Goal: Task Accomplishment & Management: Use online tool/utility

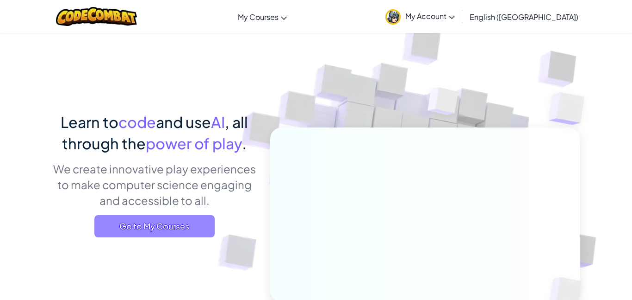
click at [204, 224] on span "Go to My Courses" at bounding box center [154, 226] width 120 height 22
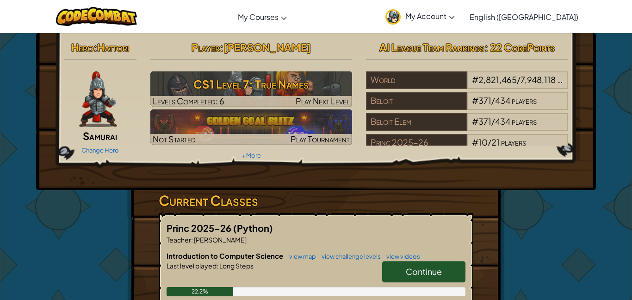
click at [419, 273] on span "Continue" at bounding box center [424, 271] width 36 height 11
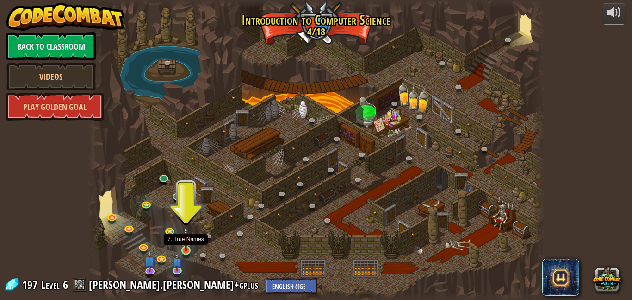
click at [185, 244] on img at bounding box center [186, 238] width 11 height 25
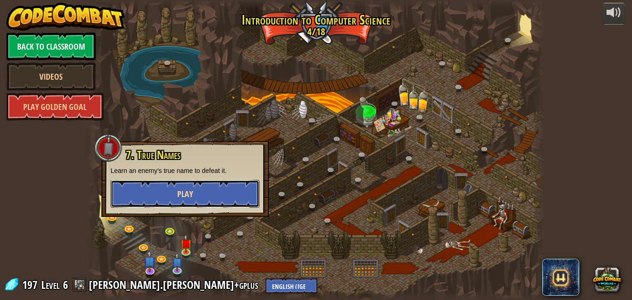
click at [222, 191] on button "Play" at bounding box center [185, 194] width 149 height 28
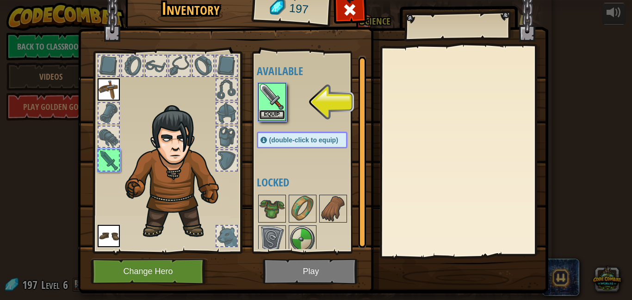
click at [270, 113] on button "Equip" at bounding box center [272, 115] width 26 height 10
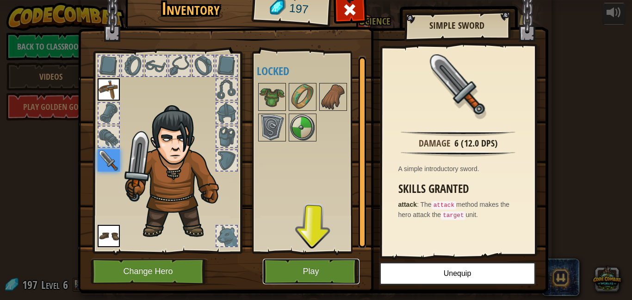
click at [316, 276] on button "Play" at bounding box center [311, 270] width 97 height 25
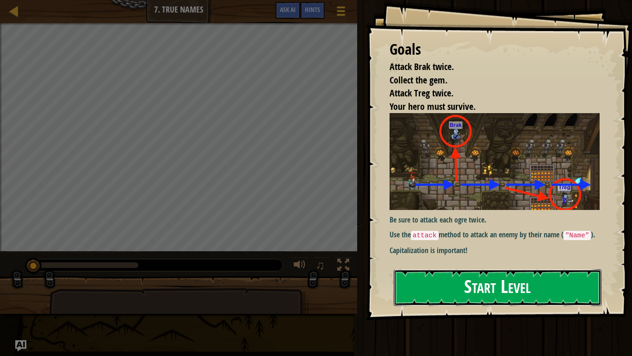
click at [467, 284] on button "Start Level" at bounding box center [498, 287] width 208 height 37
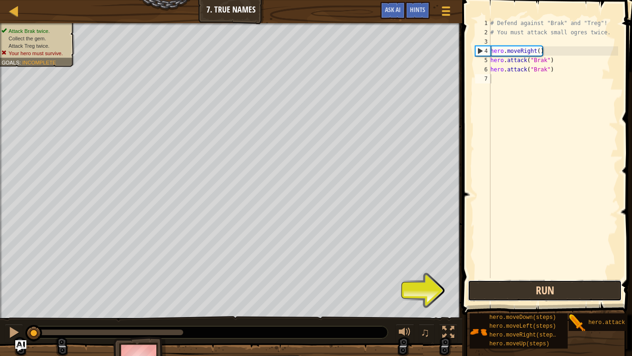
click at [512, 292] on button "Run" at bounding box center [545, 290] width 154 height 21
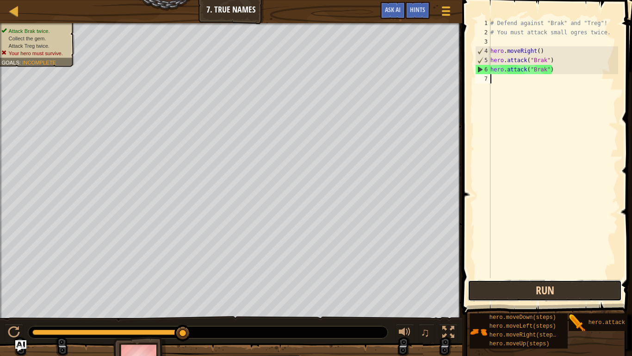
click at [533, 285] on button "Run" at bounding box center [545, 290] width 154 height 21
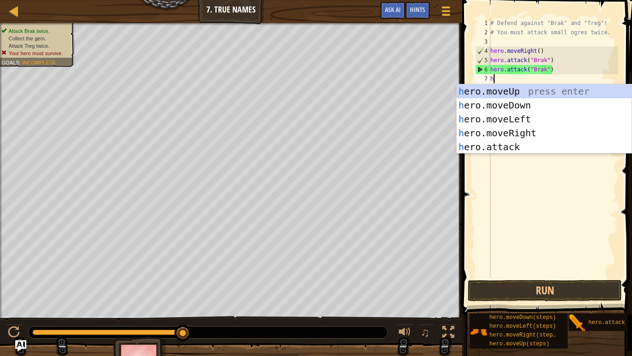
scroll to position [4, 0]
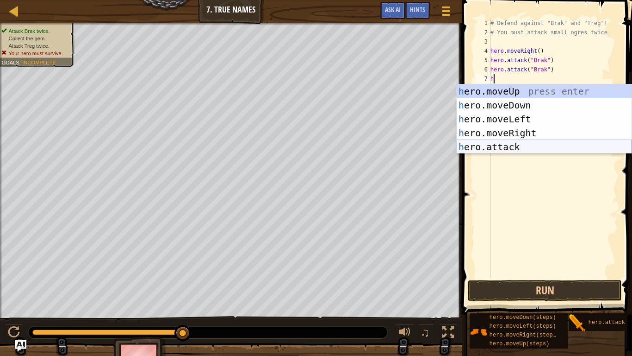
click at [491, 147] on div "h ero.moveUp press enter h ero.moveDown press enter h ero.moveLeft press enter …" at bounding box center [544, 132] width 175 height 97
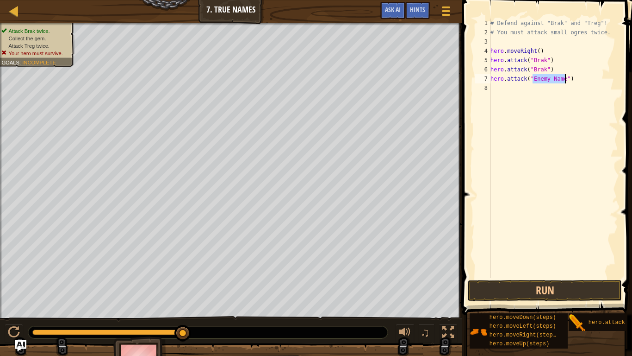
click at [535, 74] on div "# Defend against "Brak" and "Treg"! # You must attack small ogres twice. hero .…" at bounding box center [554, 148] width 130 height 259
click at [564, 80] on div "# Defend against "Brak" and "Treg"! # You must attack small ogres twice. hero .…" at bounding box center [554, 158] width 130 height 278
click at [540, 80] on div "# Defend against "Brak" and "Treg"! # You must attack small ogres twice. hero .…" at bounding box center [554, 158] width 130 height 278
type textarea "h"
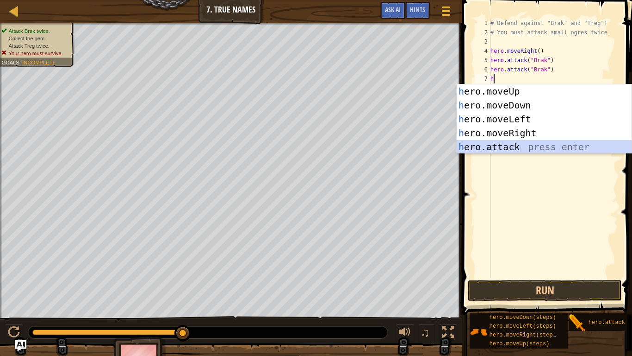
click at [523, 148] on div "h ero.moveUp press enter h ero.moveDown press enter h ero.moveLeft press enter …" at bounding box center [544, 132] width 175 height 97
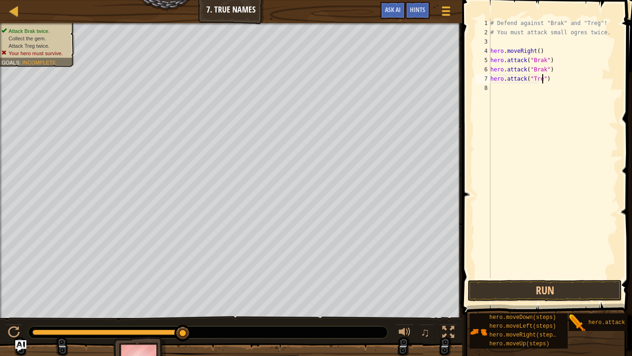
type textarea "hero.attack("Treg")"
click at [492, 89] on div "# Defend against "Brak" and "Treg"! # You must attack small ogres twice. hero .…" at bounding box center [554, 158] width 130 height 278
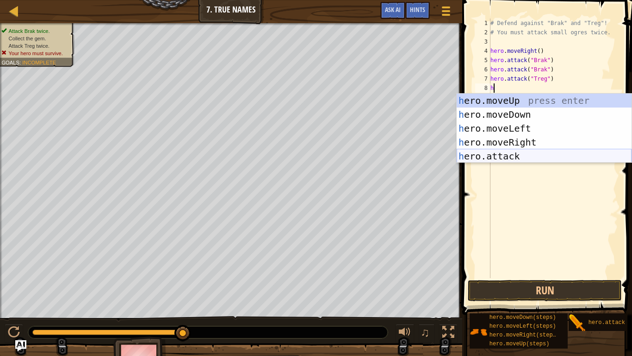
click at [498, 155] on div "h ero.moveUp press enter h ero.moveDown press enter h ero.moveLeft press enter …" at bounding box center [544, 142] width 175 height 97
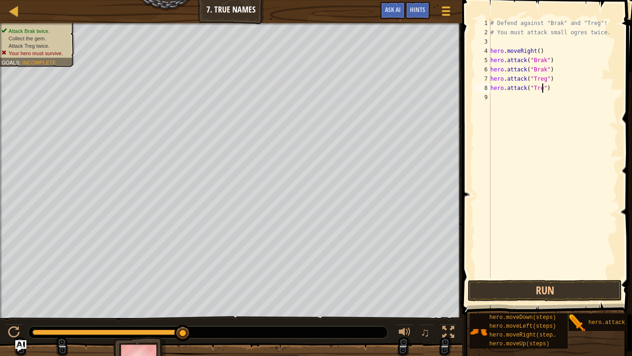
scroll to position [4, 7]
type textarea "hero.attack("Treg")"
click at [492, 97] on div "# Defend against "Brak" and "Treg"! # You must attack small ogres twice. hero .…" at bounding box center [554, 158] width 130 height 278
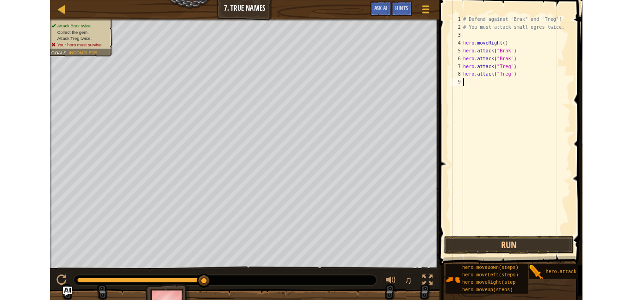
scroll to position [4, 0]
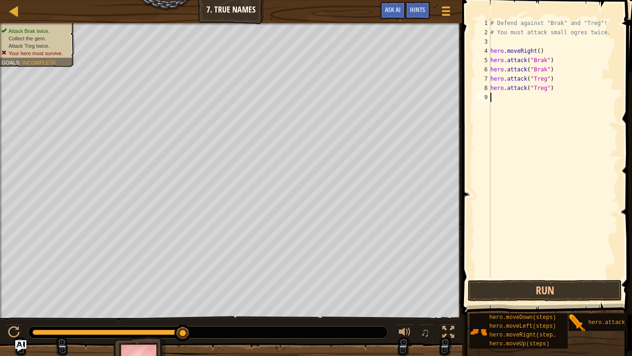
type textarea "h"
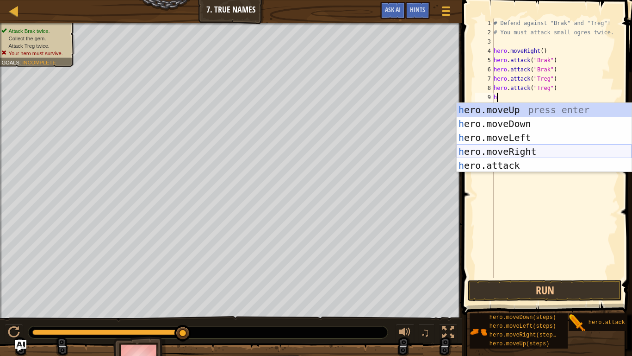
click at [517, 151] on div "h ero.moveUp press enter h ero.moveDown press enter h ero.moveLeft press enter …" at bounding box center [544, 151] width 175 height 97
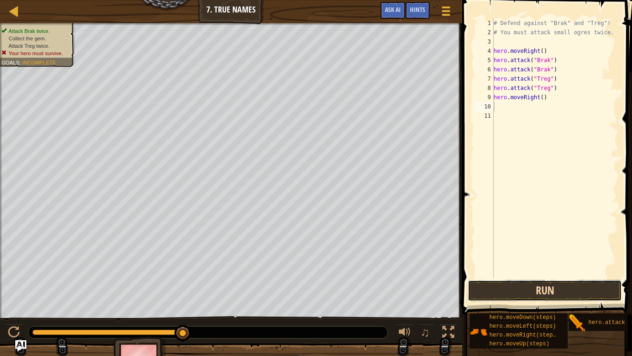
click at [554, 290] on button "Run" at bounding box center [545, 290] width 154 height 21
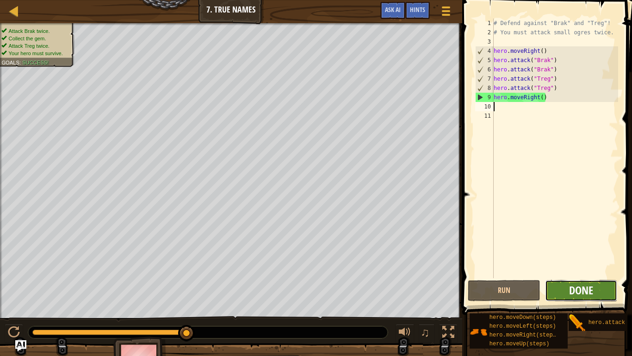
click at [569, 288] on span "Done" at bounding box center [581, 289] width 24 height 15
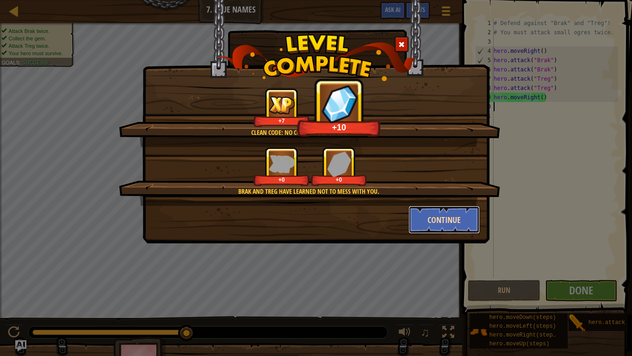
click at [464, 219] on button "Continue" at bounding box center [445, 220] width 72 height 28
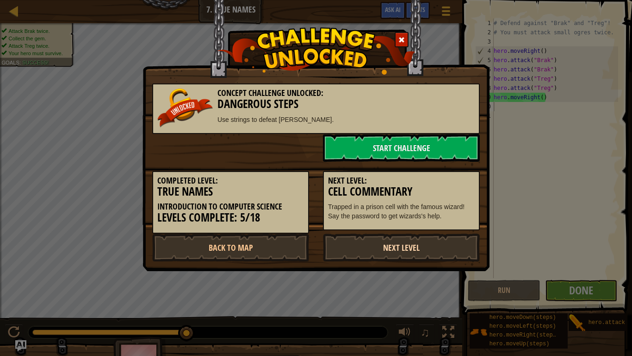
click at [430, 246] on link "Next Level" at bounding box center [401, 247] width 157 height 28
